Goal: Find specific page/section: Find specific page/section

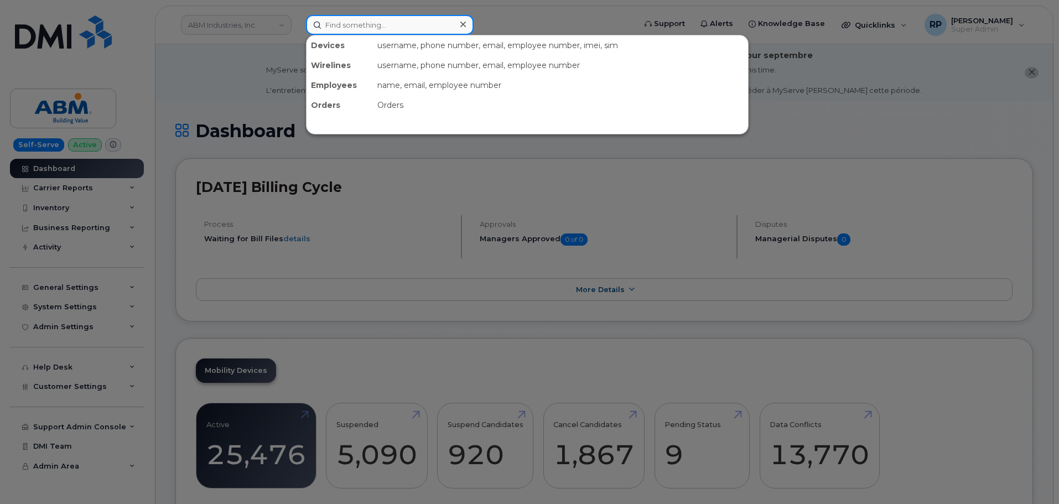
click at [344, 27] on input at bounding box center [390, 25] width 168 height 20
click at [572, 152] on div at bounding box center [529, 252] width 1059 height 504
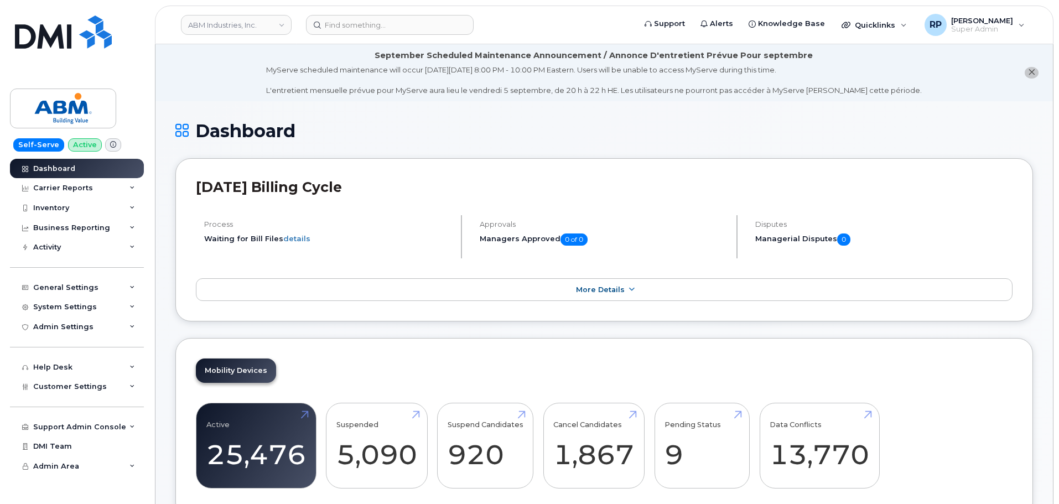
click at [460, 143] on div "Dashboard" at bounding box center [604, 139] width 858 height 37
click at [341, 29] on input at bounding box center [390, 25] width 168 height 20
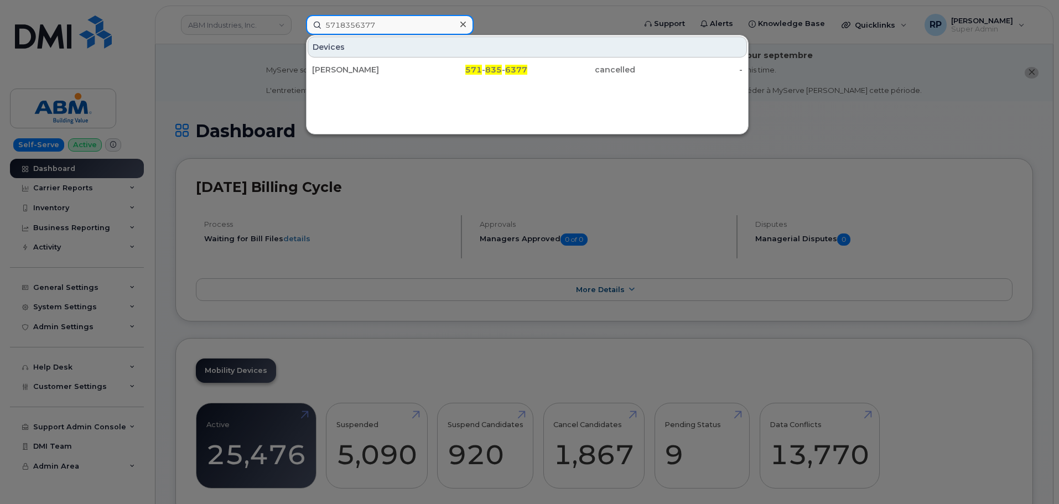
type input "5718356377"
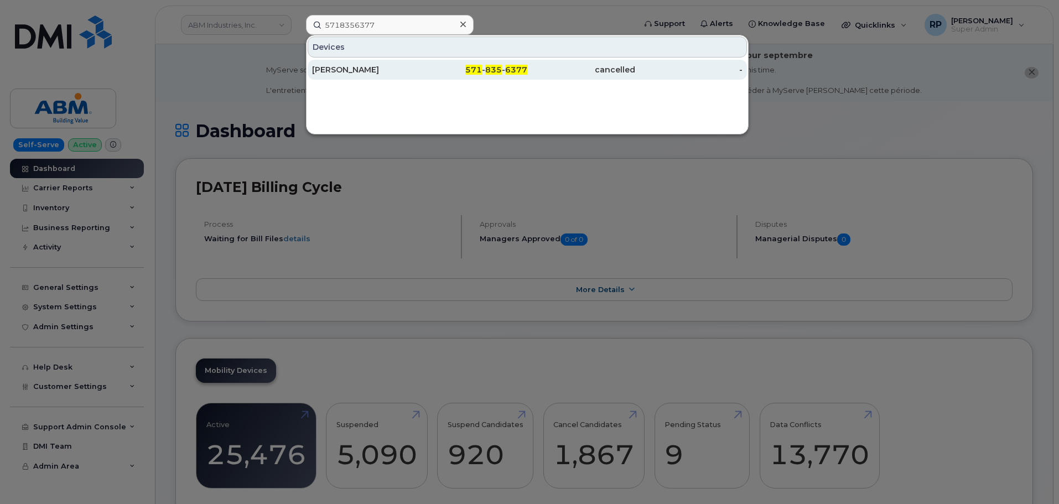
click at [356, 76] on div "Martrelle Murray" at bounding box center [366, 70] width 108 height 20
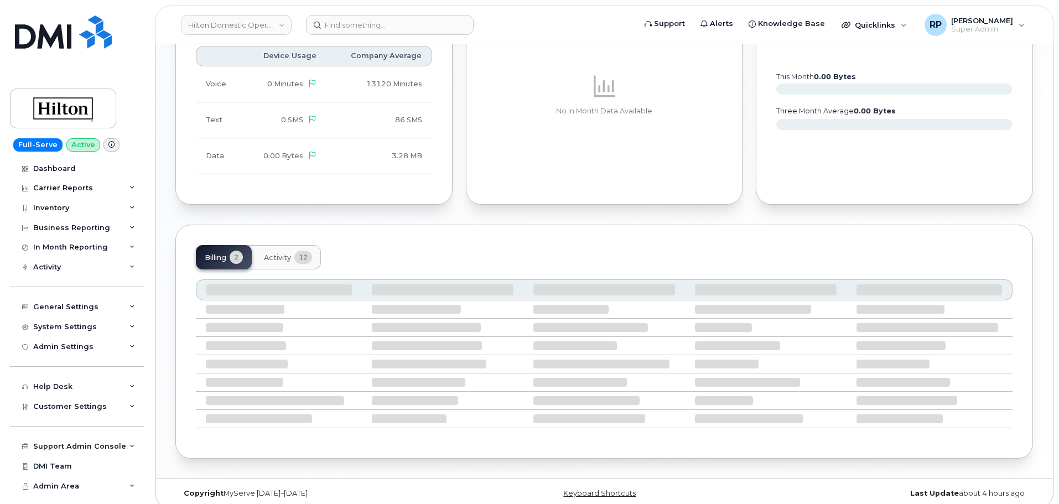
scroll to position [759, 0]
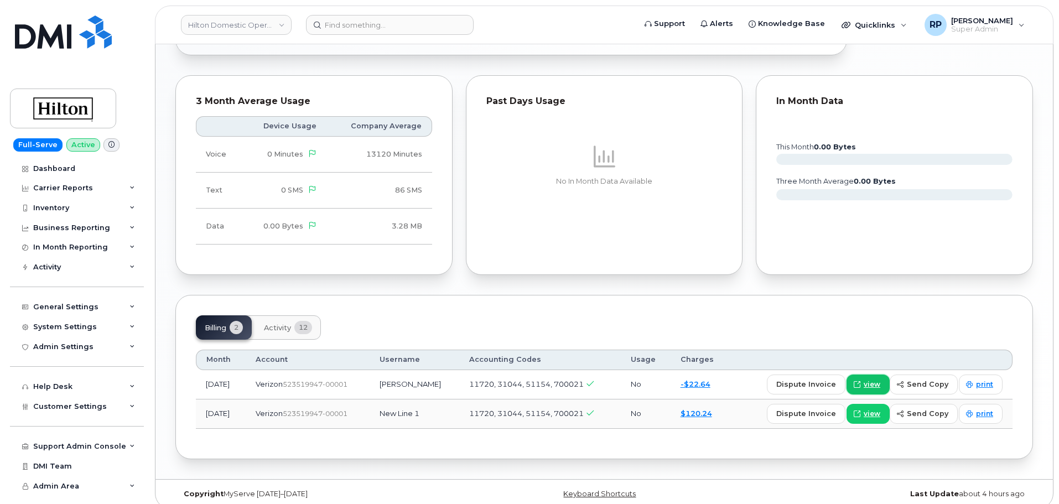
click at [857, 380] on span at bounding box center [857, 385] width 10 height 10
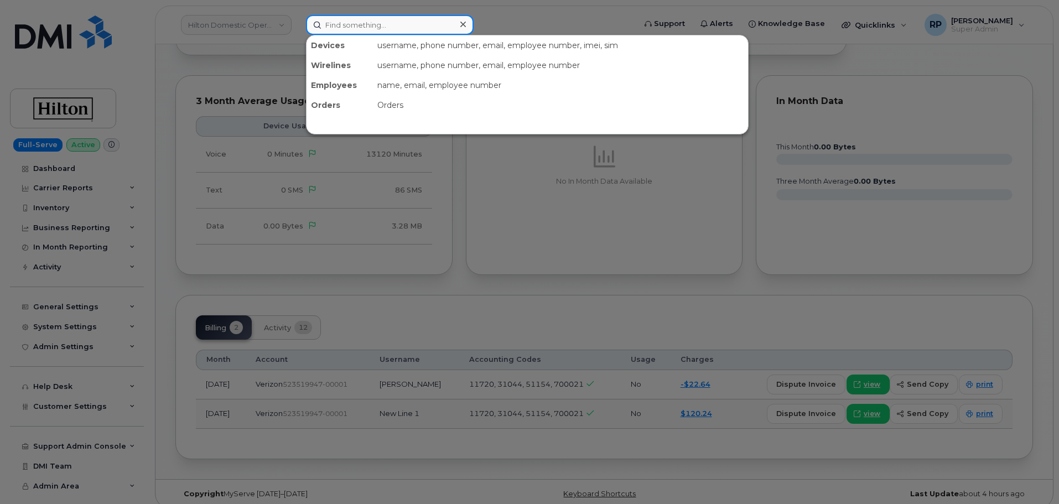
click at [348, 29] on input at bounding box center [390, 25] width 168 height 20
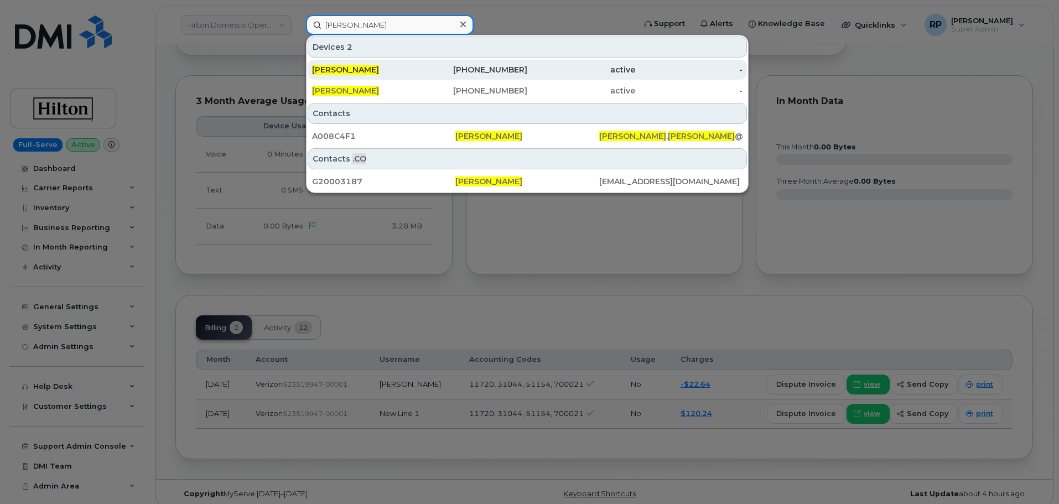
type input "jeffrey barker"
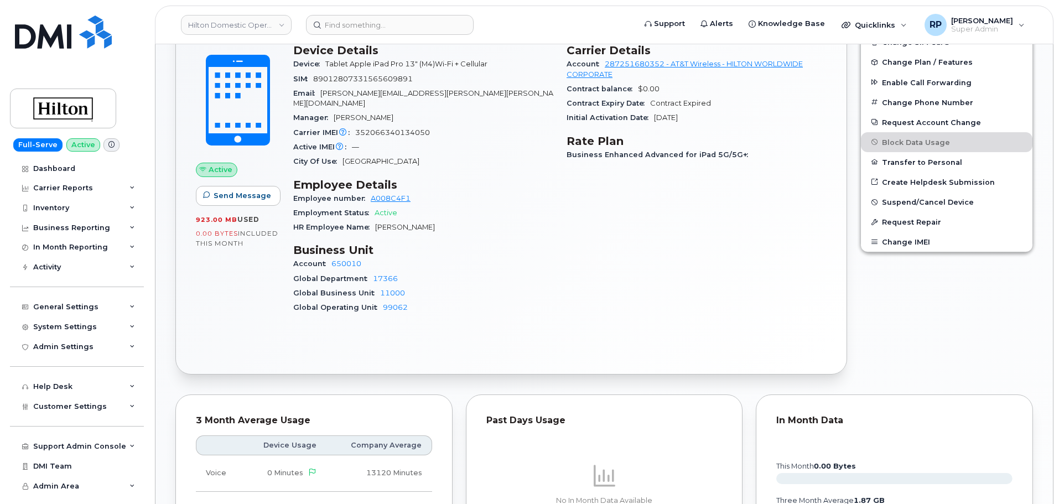
scroll to position [313, 0]
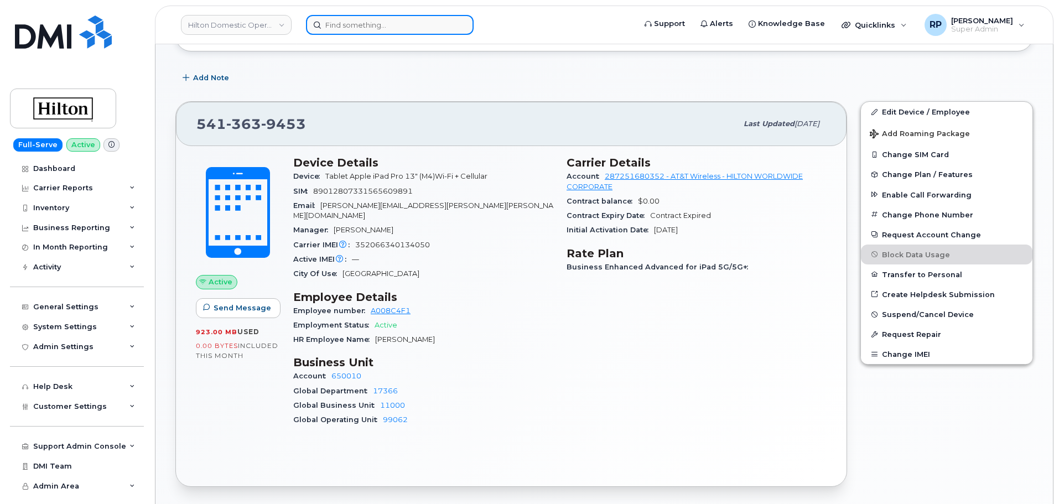
click at [354, 24] on input at bounding box center [390, 25] width 168 height 20
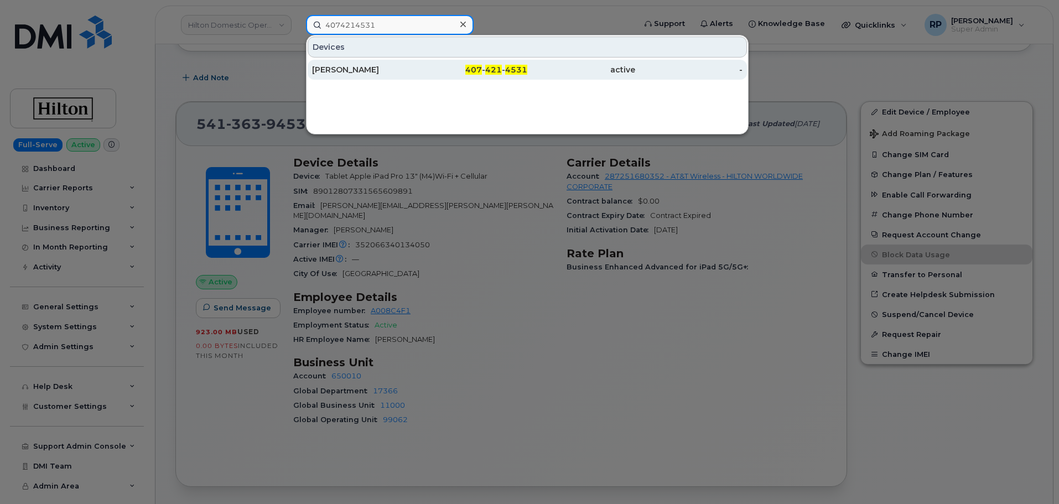
type input "4074214531"
click at [408, 67] on div "JEFF BARKER" at bounding box center [366, 69] width 108 height 11
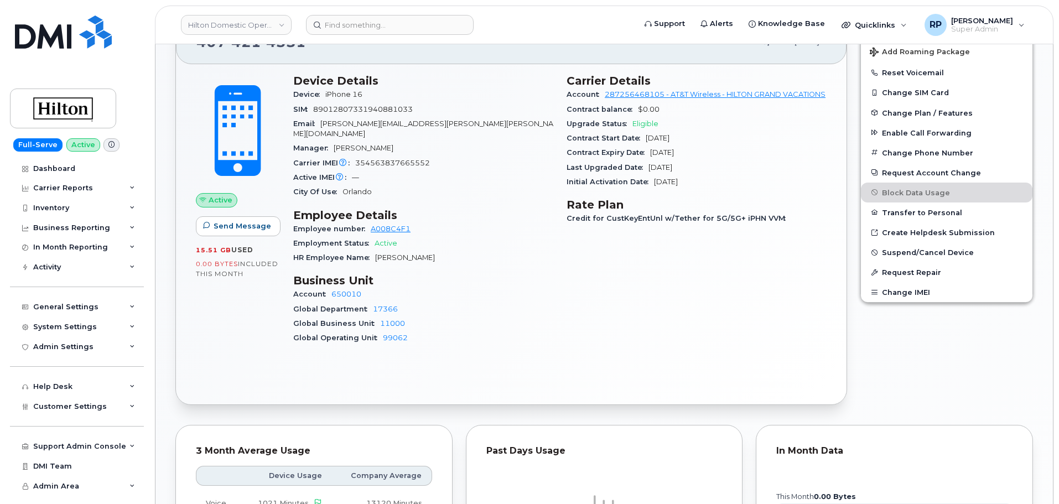
scroll to position [369, 0]
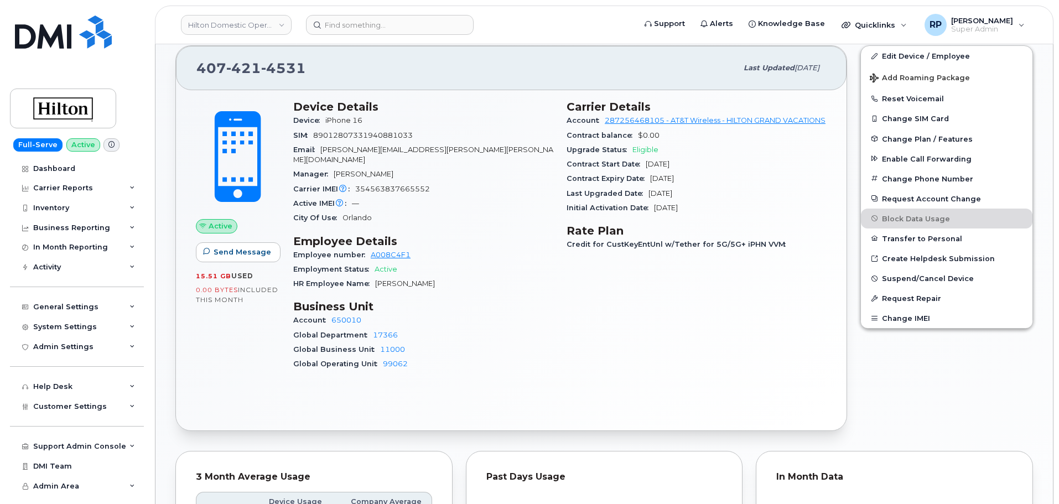
drag, startPoint x: 428, startPoint y: 273, endPoint x: 375, endPoint y: 276, distance: 53.2
click at [375, 277] on div "HR Employee Name [PERSON_NAME]" at bounding box center [423, 284] width 260 height 14
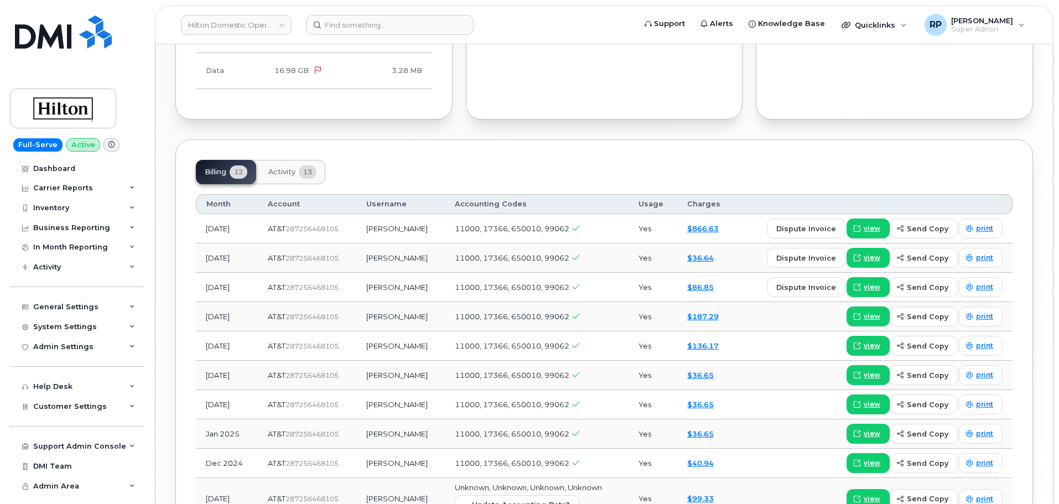
scroll to position [922, 0]
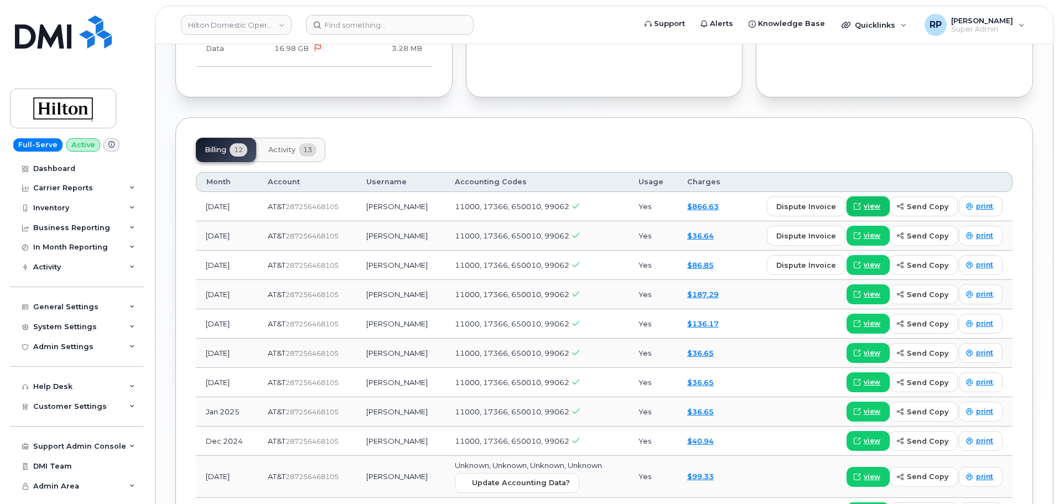
click at [875, 201] on span "view" at bounding box center [872, 206] width 17 height 10
click at [61, 165] on div "Dashboard" at bounding box center [54, 168] width 42 height 9
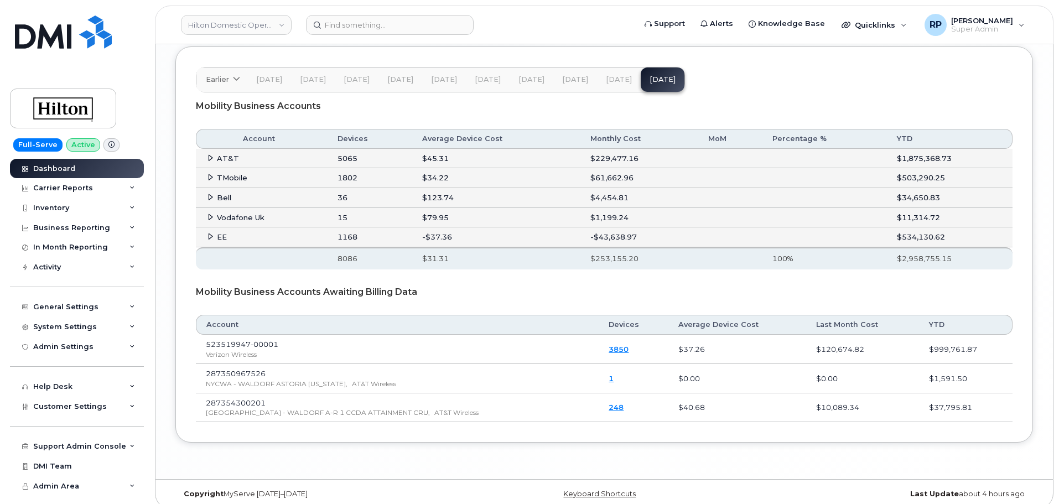
scroll to position [1859, 0]
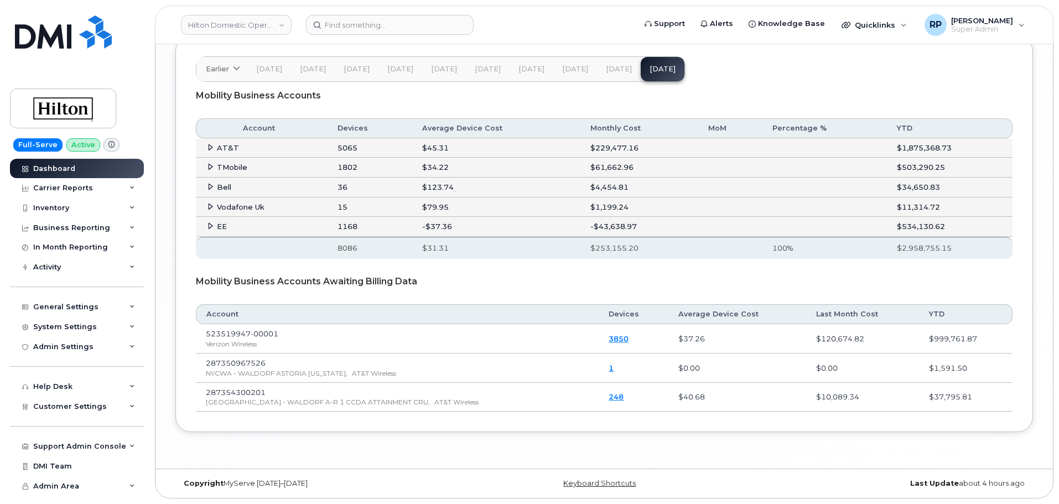
click at [210, 144] on icon at bounding box center [210, 147] width 7 height 7
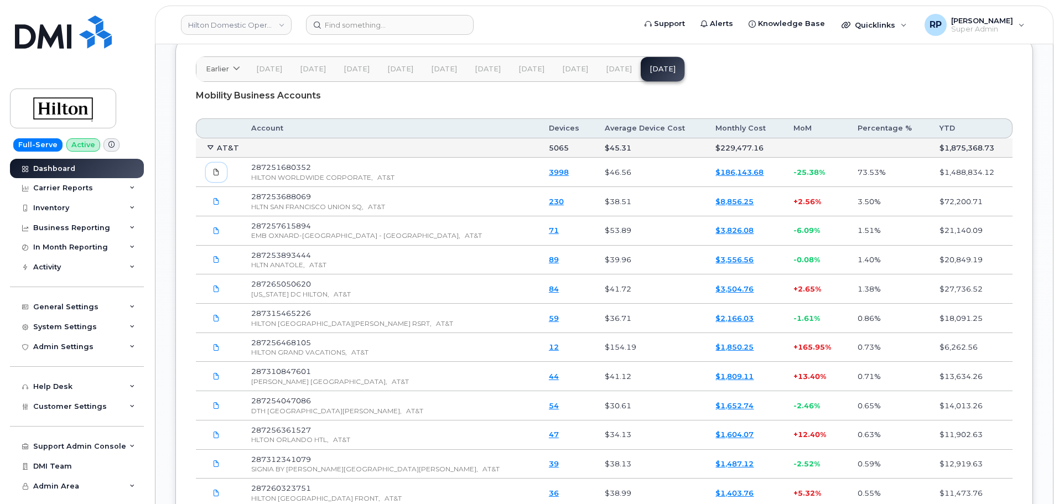
click at [212, 169] on span at bounding box center [216, 172] width 10 height 10
click at [606, 69] on span "[DATE]" at bounding box center [619, 69] width 26 height 9
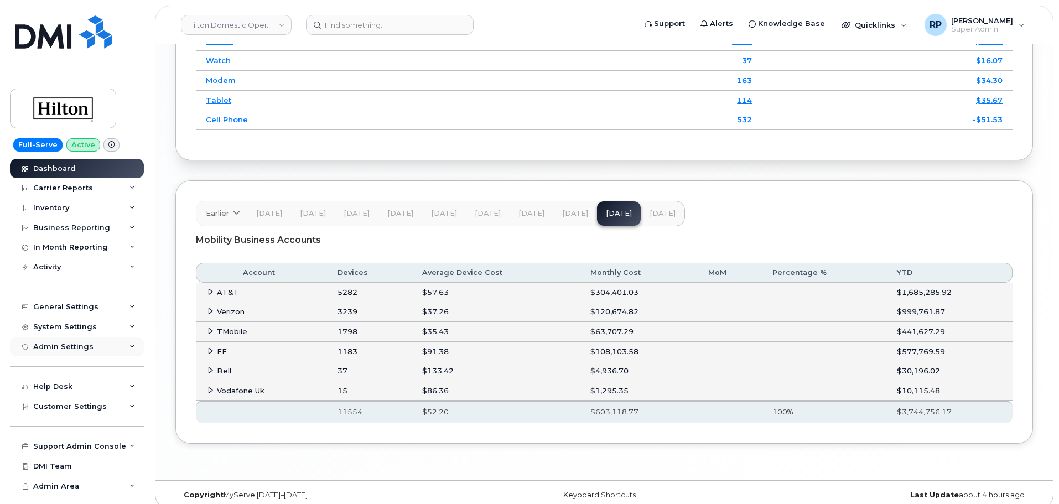
scroll to position [1726, 0]
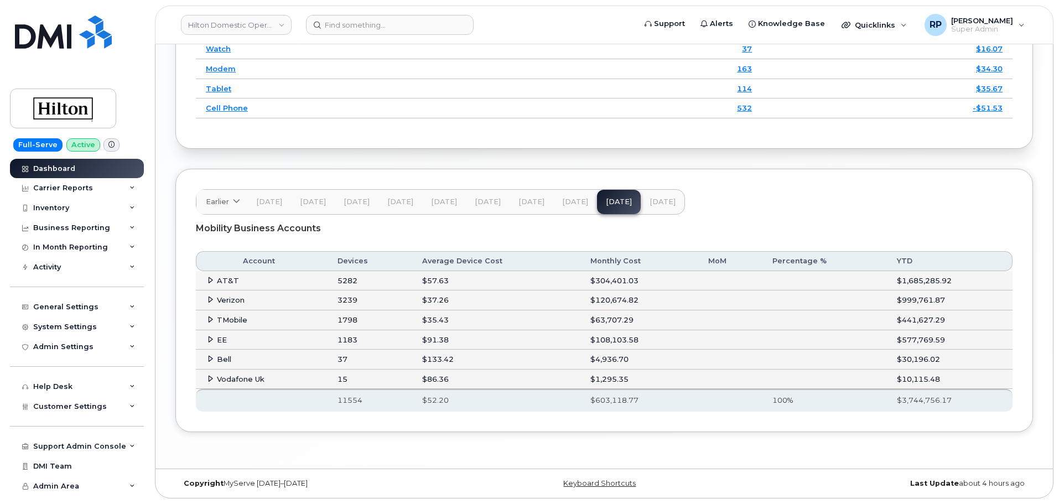
click at [205, 278] on td "AT&T" at bounding box center [262, 281] width 132 height 20
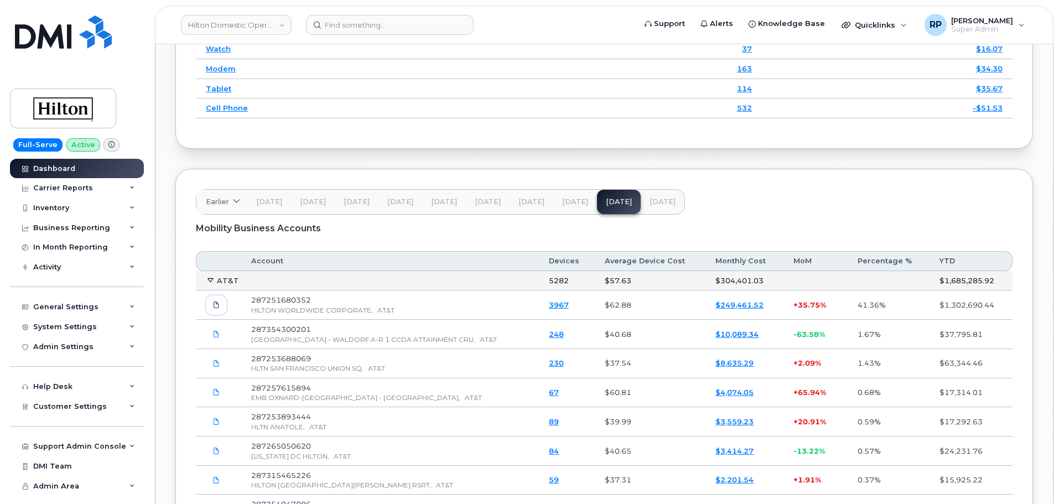
click at [213, 304] on icon at bounding box center [216, 305] width 7 height 7
click at [386, 28] on input at bounding box center [390, 25] width 168 height 20
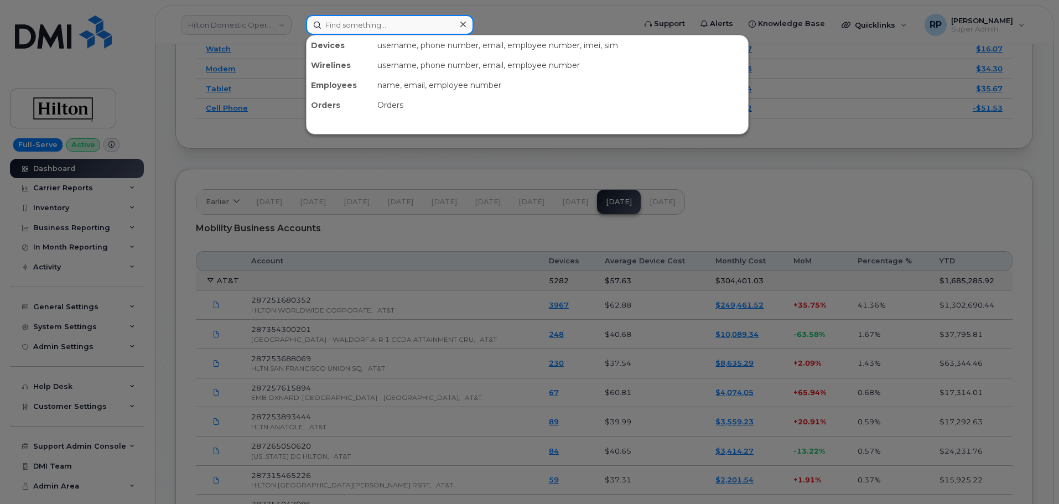
paste input "4074214531"
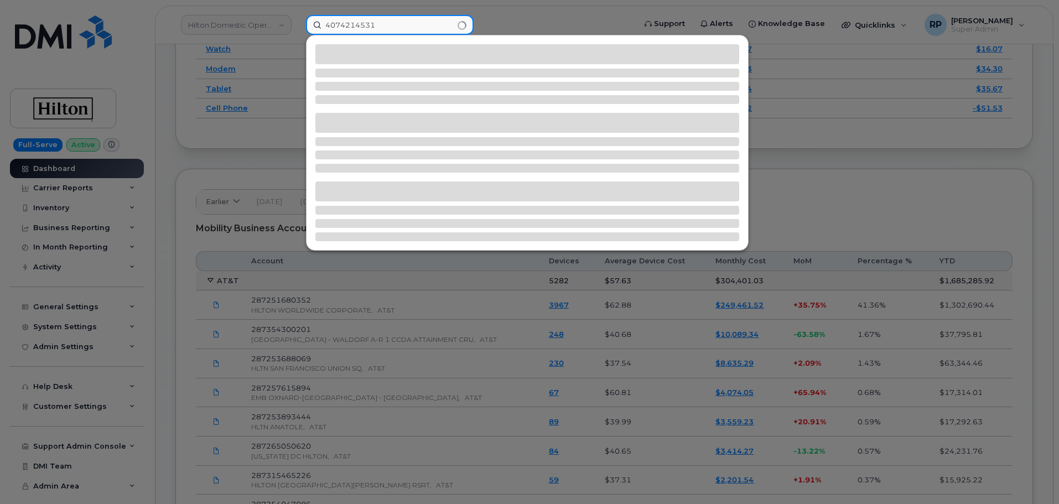
type input "4074214531"
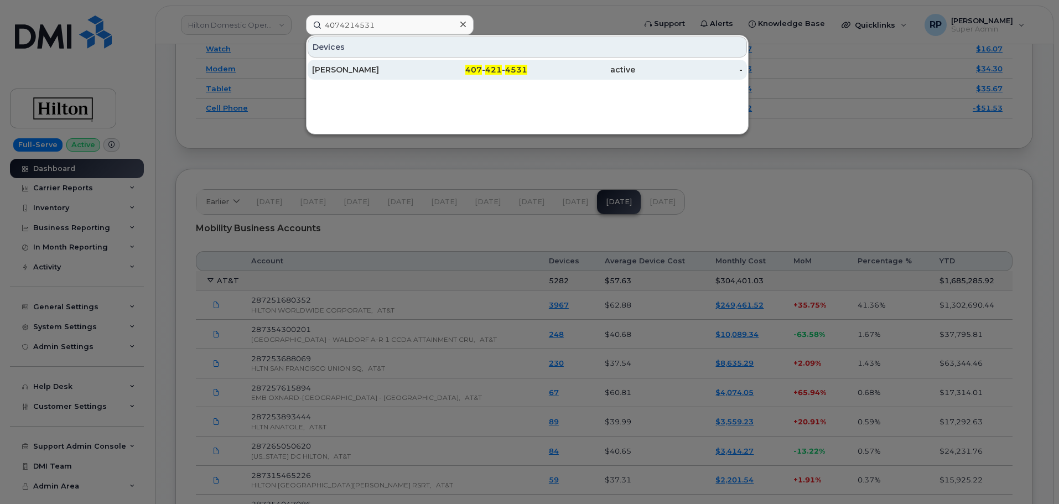
click at [391, 66] on div "[PERSON_NAME]" at bounding box center [366, 69] width 108 height 11
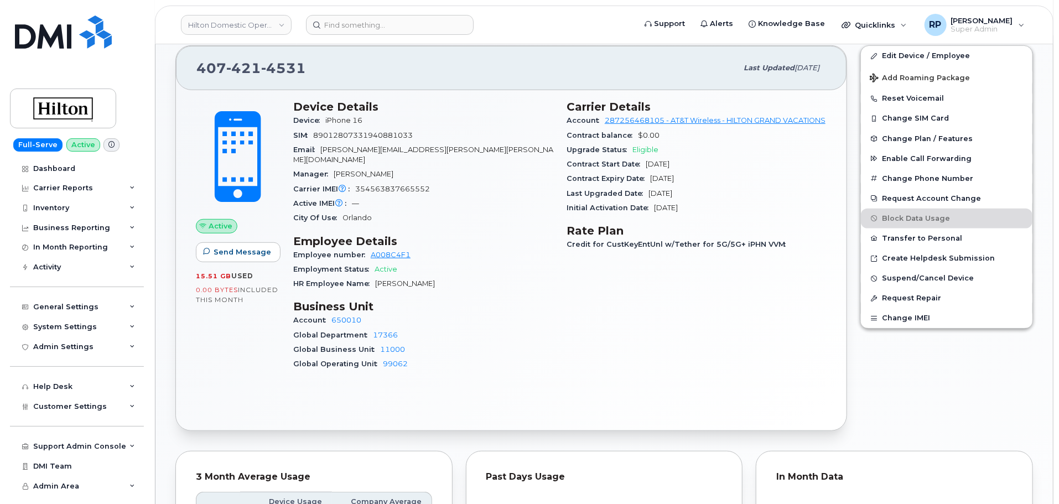
scroll to position [369, 0]
